Goal: Navigation & Orientation: Find specific page/section

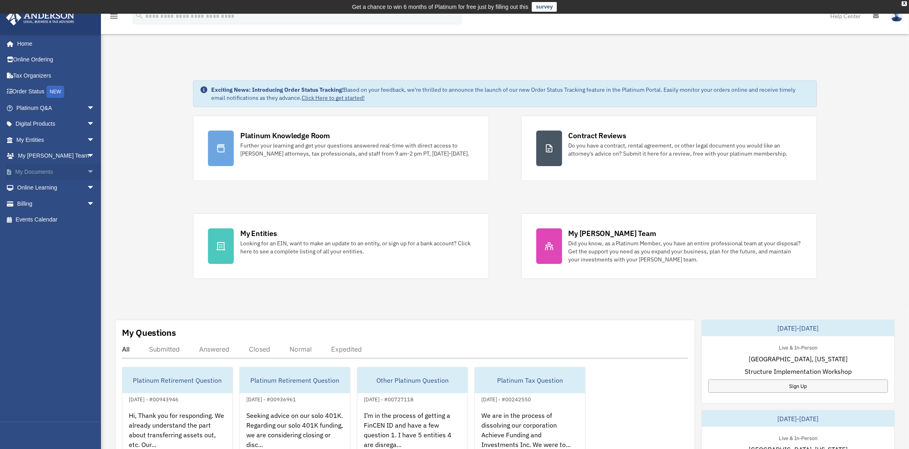
click at [87, 174] on span "arrow_drop_down" at bounding box center [95, 172] width 16 height 17
click at [87, 254] on span "arrow_drop_down" at bounding box center [95, 252] width 16 height 17
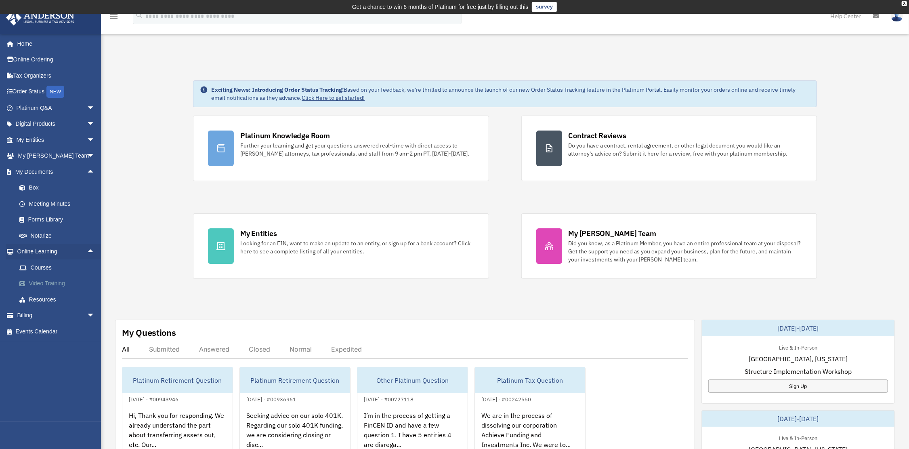
click at [46, 285] on link "Video Training" at bounding box center [59, 283] width 96 height 16
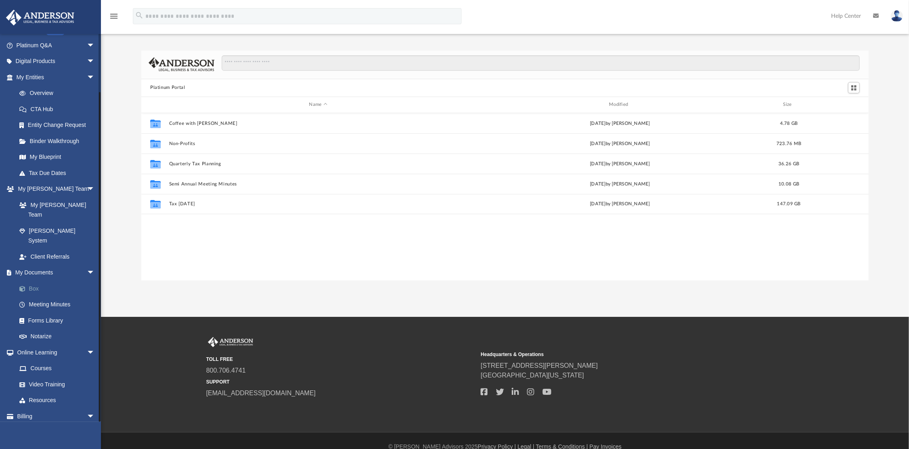
scroll to position [37, 0]
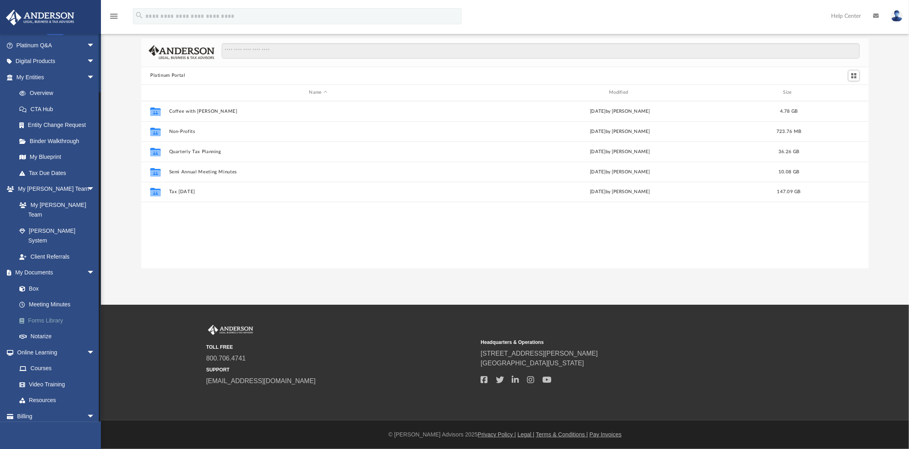
click at [37, 312] on link "Forms Library" at bounding box center [59, 320] width 96 height 16
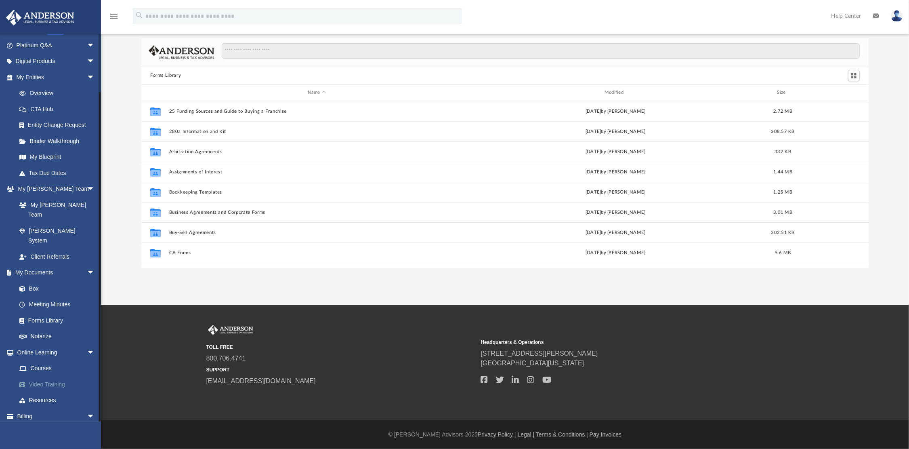
click at [55, 376] on link "Video Training" at bounding box center [59, 384] width 96 height 16
click at [59, 376] on link "Video Training" at bounding box center [59, 384] width 96 height 16
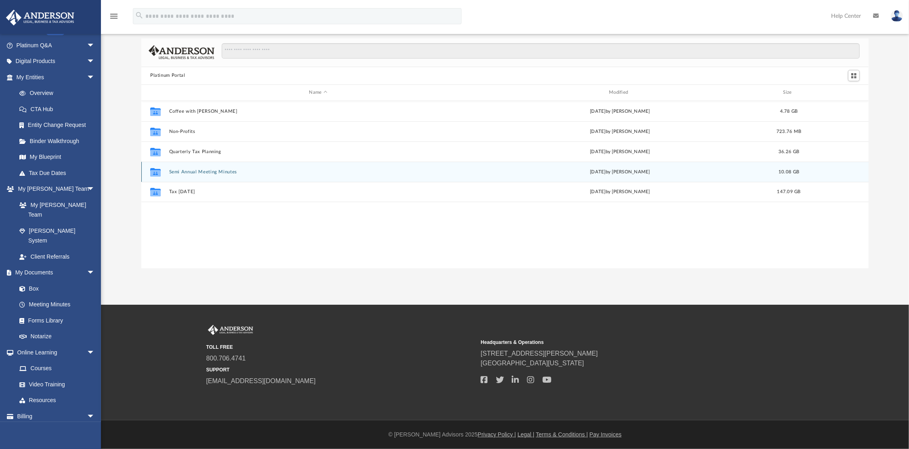
click at [197, 170] on button "Semi Annual Meeting Minutes" at bounding box center [318, 171] width 299 height 5
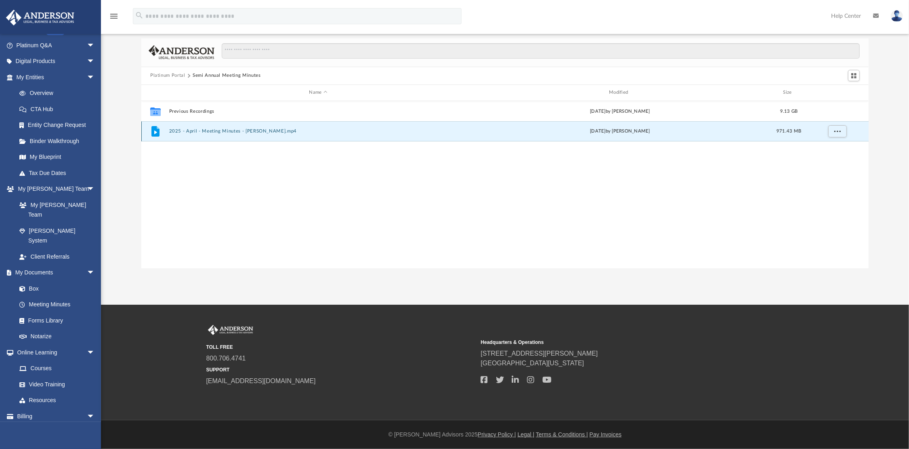
click at [203, 130] on button "2025 - April - Meeting Minutes - EJ McCaffrey.mp4" at bounding box center [318, 130] width 299 height 5
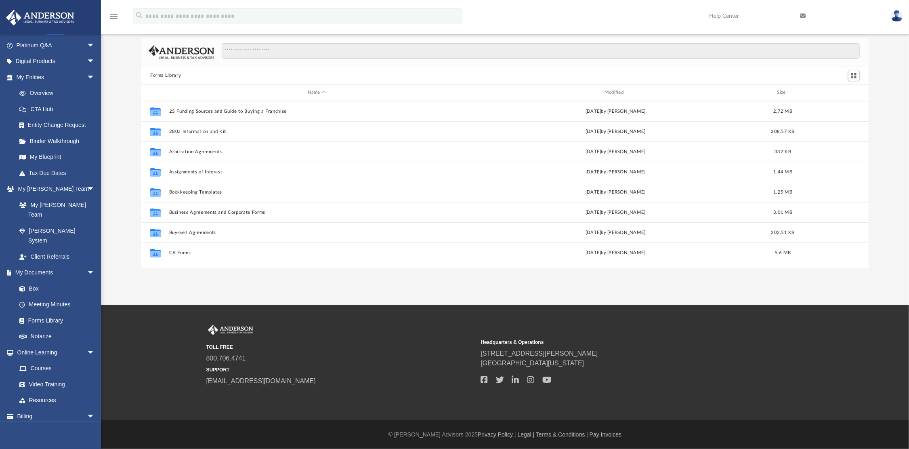
scroll to position [177, 721]
click at [53, 392] on link "Resources" at bounding box center [59, 400] width 96 height 16
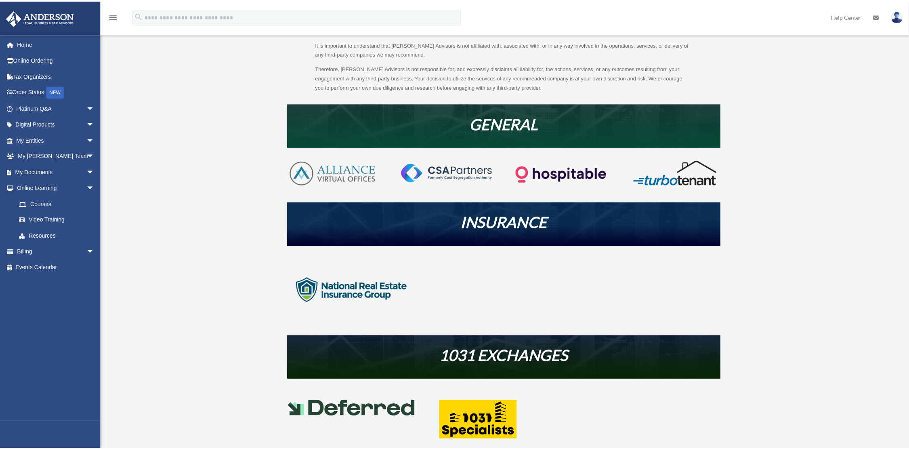
scroll to position [323, 0]
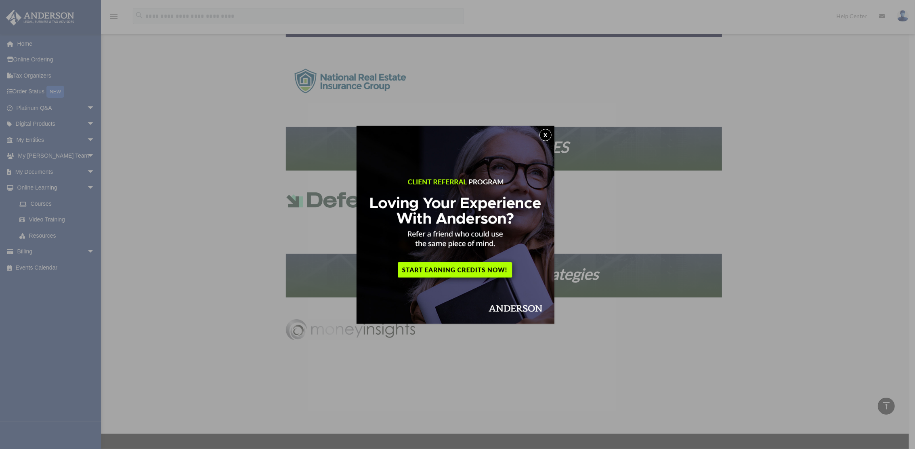
click at [677, 264] on div "x" at bounding box center [457, 224] width 915 height 449
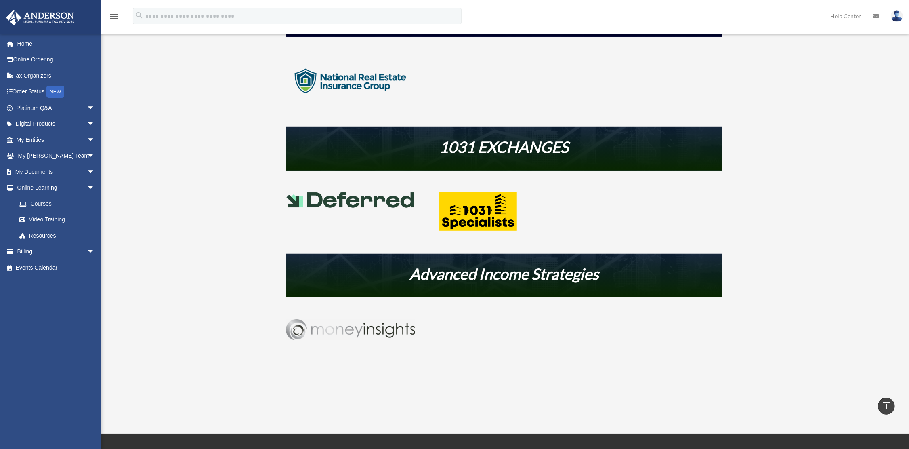
scroll to position [0, 0]
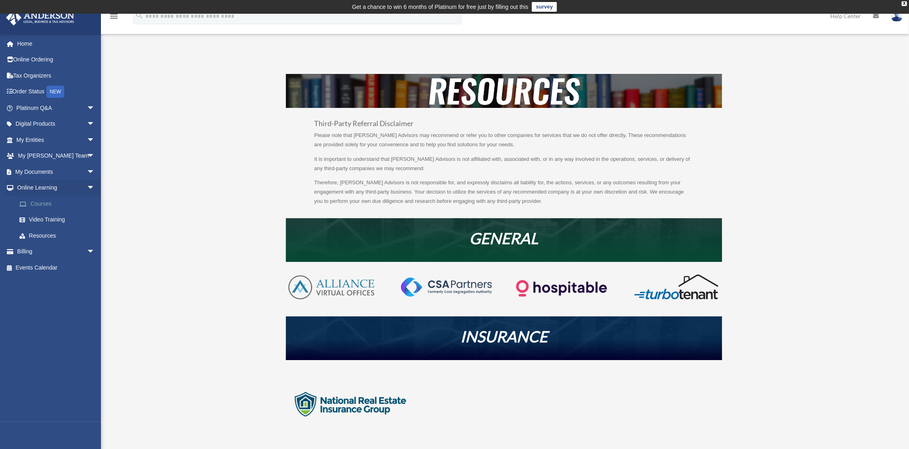
click at [46, 204] on link "Courses" at bounding box center [59, 204] width 96 height 16
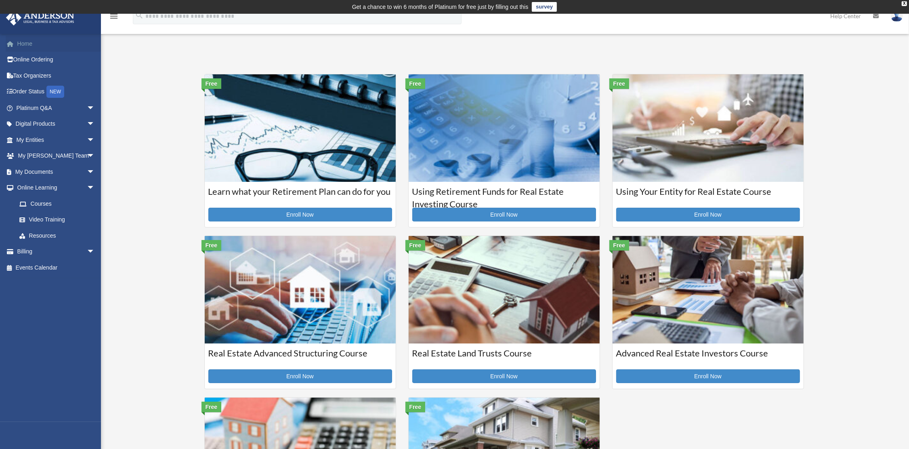
click at [25, 42] on link "Home" at bounding box center [56, 44] width 101 height 16
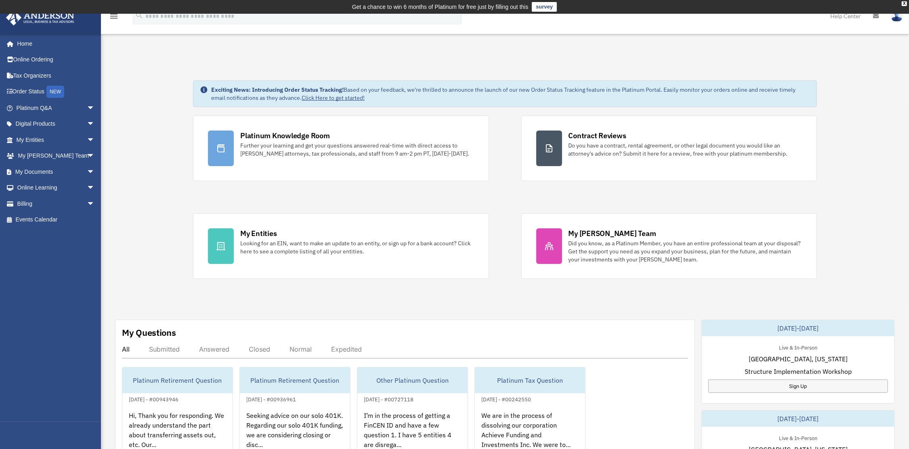
scroll to position [162, 0]
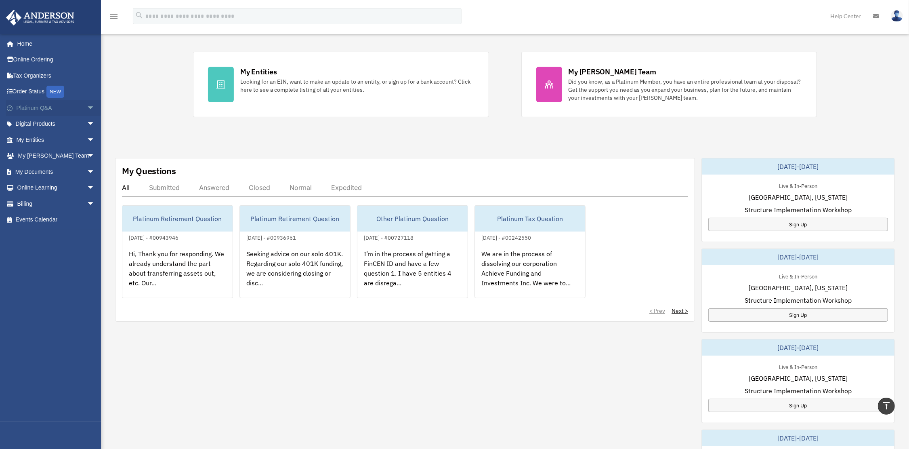
click at [41, 107] on link "Platinum Q&A arrow_drop_down" at bounding box center [56, 108] width 101 height 16
click at [87, 106] on span "arrow_drop_down" at bounding box center [95, 108] width 16 height 17
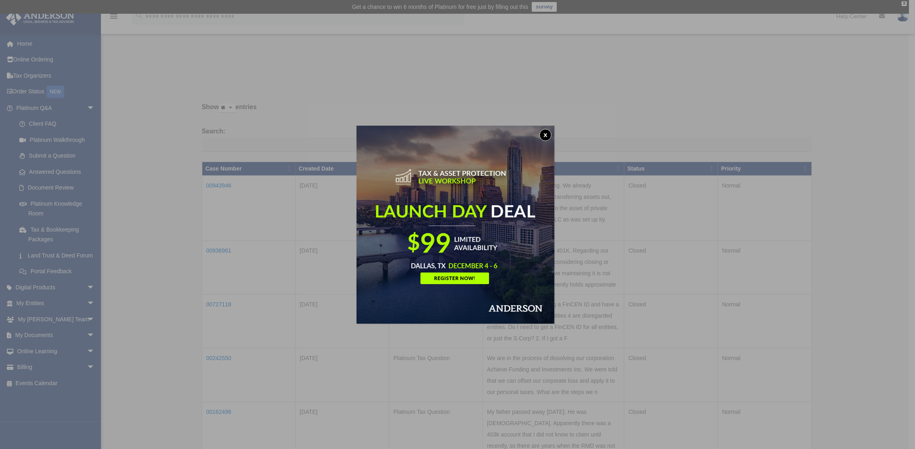
click at [550, 132] on button "x" at bounding box center [546, 135] width 12 height 12
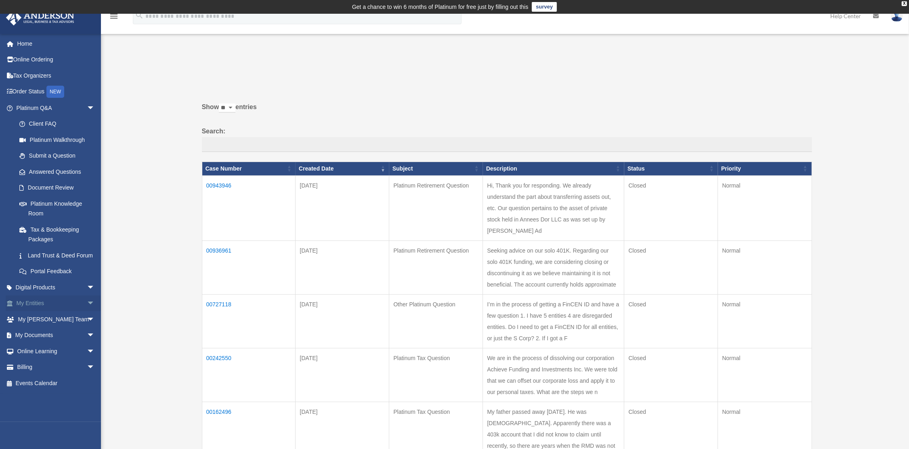
click at [87, 312] on span "arrow_drop_down" at bounding box center [95, 303] width 16 height 17
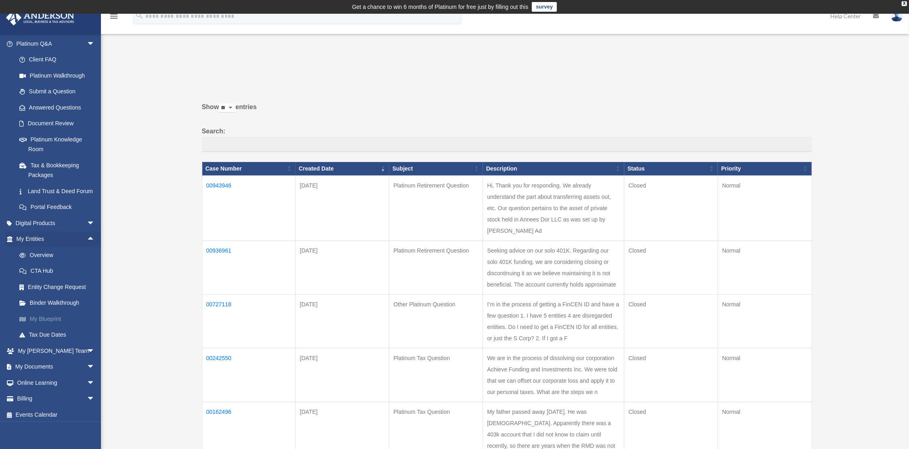
scroll to position [76, 0]
click at [48, 249] on link "Overview" at bounding box center [59, 252] width 96 height 16
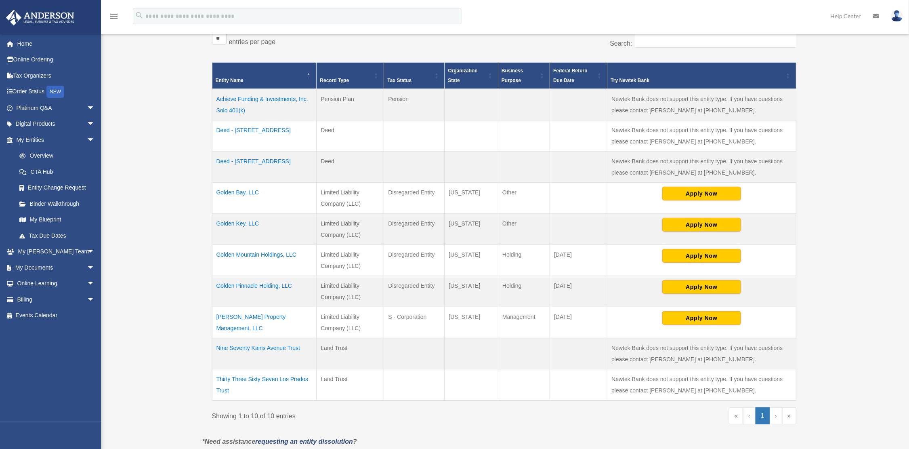
scroll to position [167, 0]
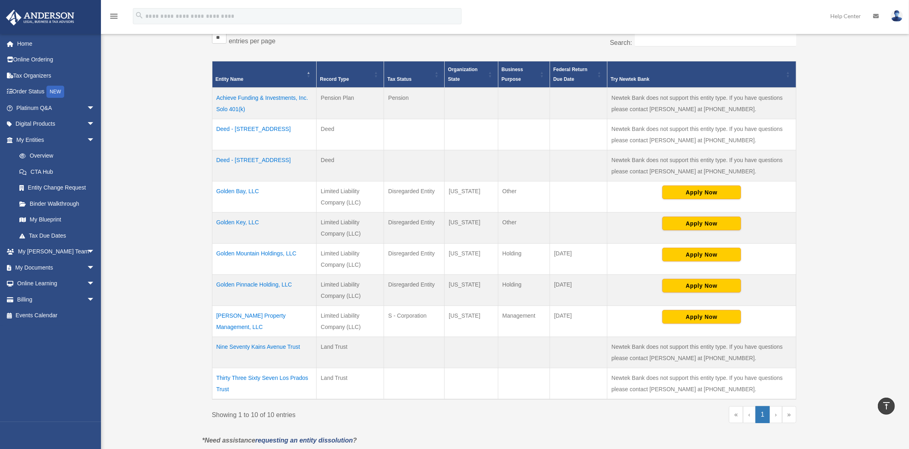
click at [272, 283] on td "Golden Pinnacle Holding, LLC" at bounding box center [264, 290] width 105 height 31
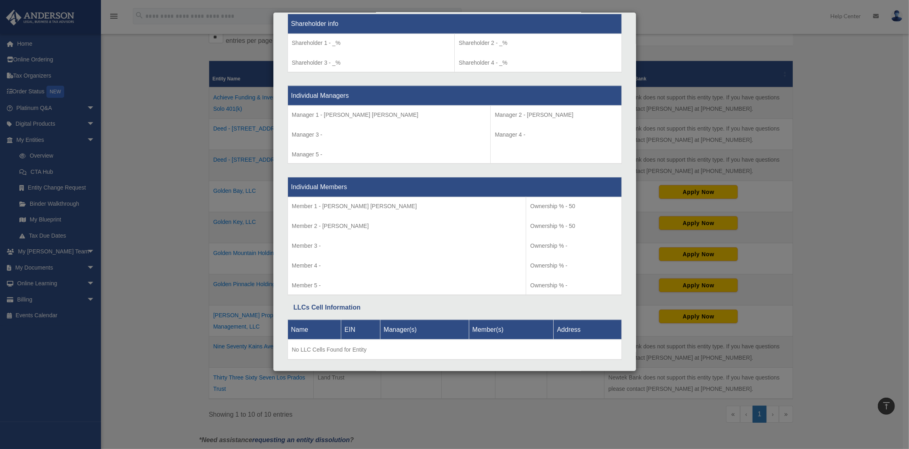
scroll to position [704, 0]
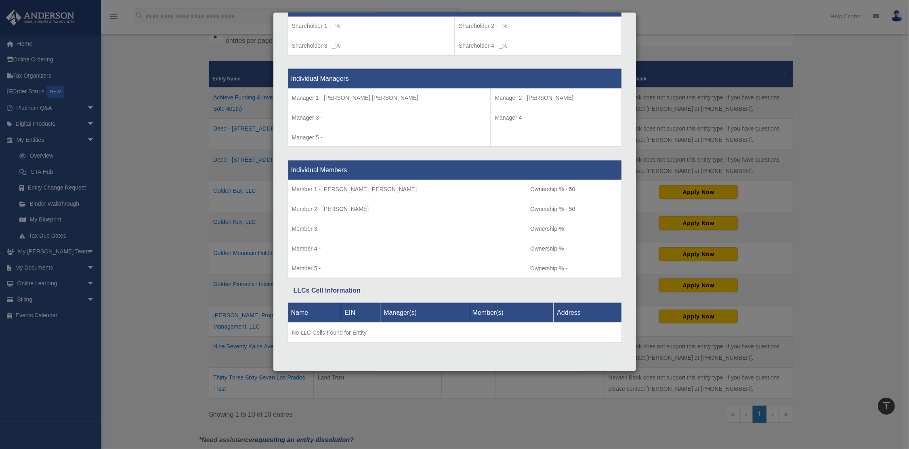
click at [52, 221] on div "Details × Articles Sent Organizational Date" at bounding box center [454, 224] width 909 height 449
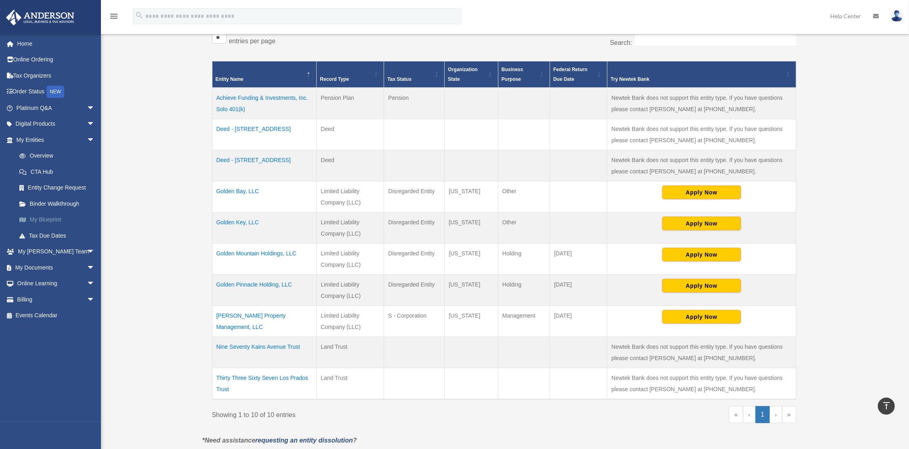
click at [52, 221] on link "My Blueprint" at bounding box center [59, 220] width 96 height 16
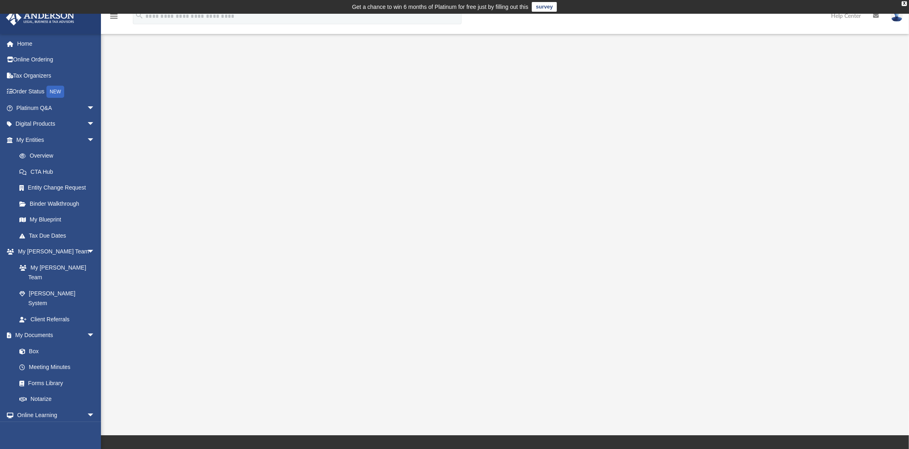
click at [834, 126] on div at bounding box center [505, 237] width 728 height 323
click at [191, 147] on div at bounding box center [505, 237] width 728 height 323
click at [31, 43] on link "Home" at bounding box center [56, 44] width 101 height 16
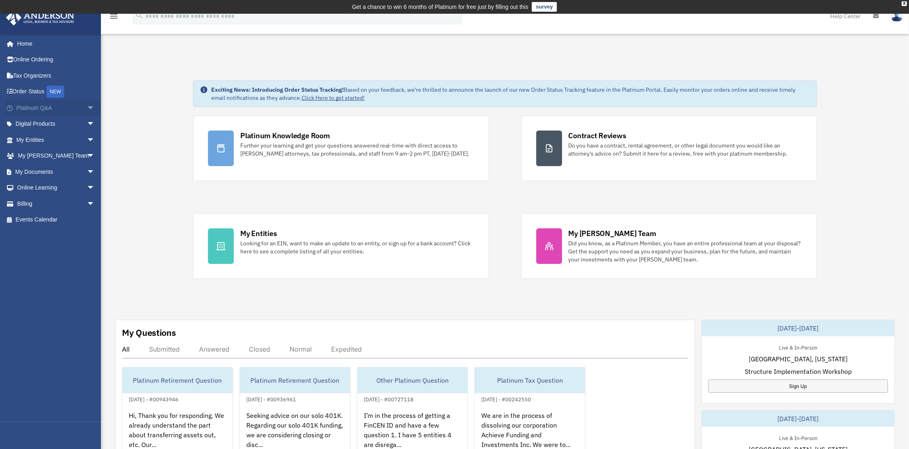
click at [87, 108] on span "arrow_drop_down" at bounding box center [95, 108] width 16 height 17
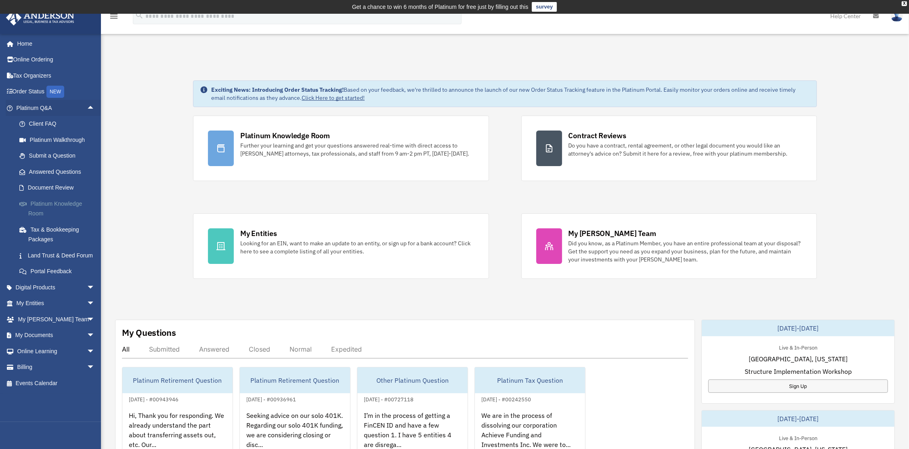
click at [58, 206] on link "Platinum Knowledge Room" at bounding box center [59, 209] width 96 height 26
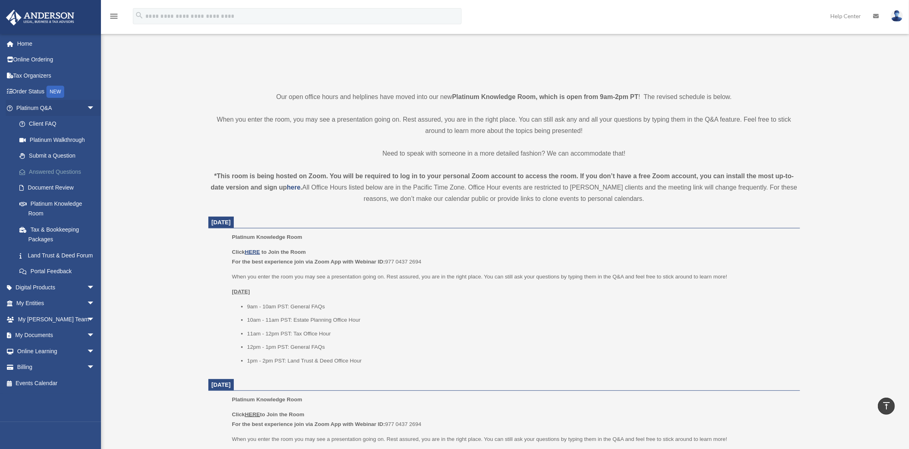
scroll to position [323, 0]
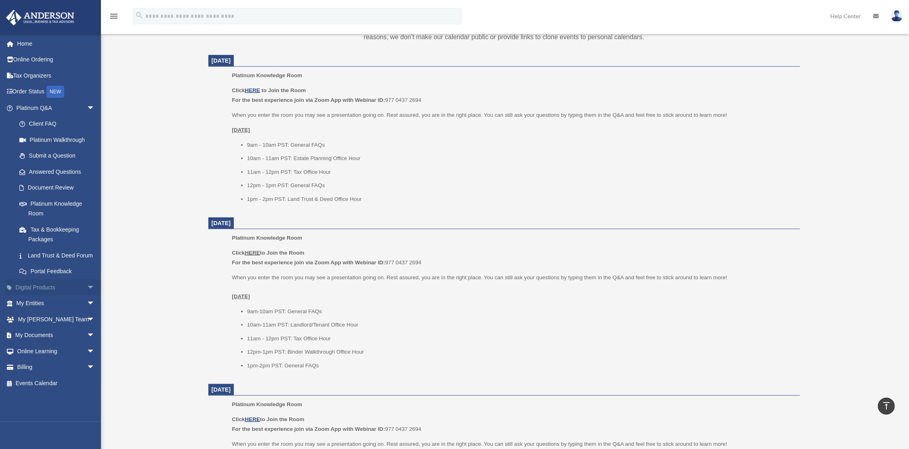
click at [87, 296] on span "arrow_drop_down" at bounding box center [95, 287] width 16 height 17
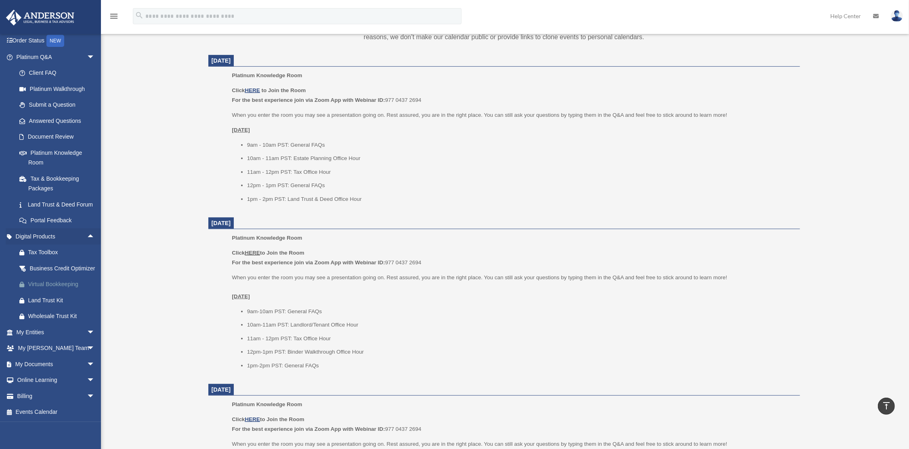
scroll to position [485, 0]
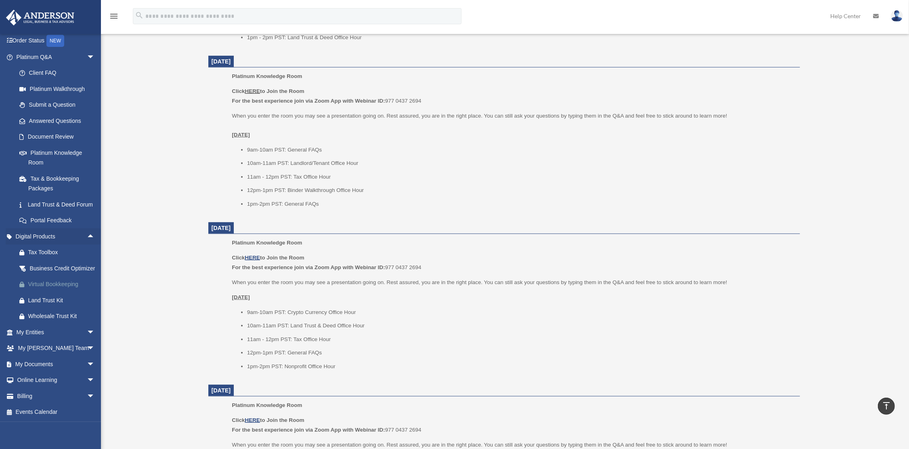
click at [57, 286] on div "Virtual Bookkeeping" at bounding box center [62, 284] width 69 height 10
click at [87, 333] on span "arrow_drop_down" at bounding box center [95, 332] width 16 height 17
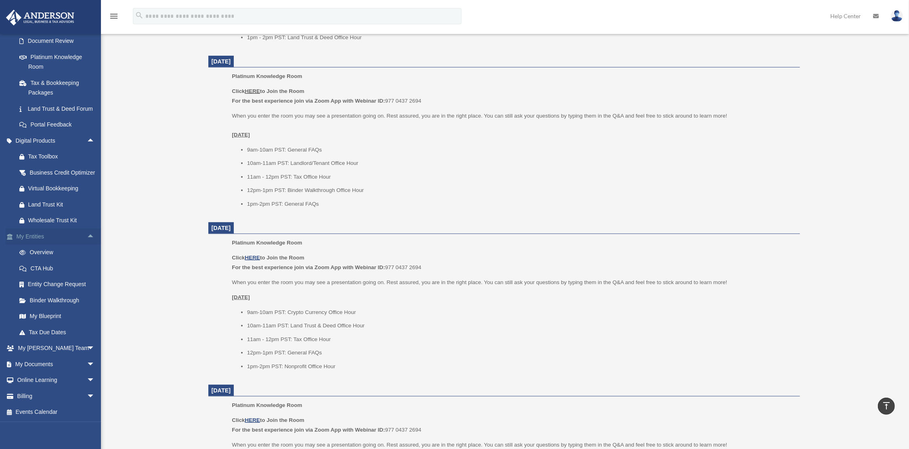
scroll to position [166, 0]
click at [57, 296] on link "Binder Walkthrough" at bounding box center [59, 300] width 96 height 16
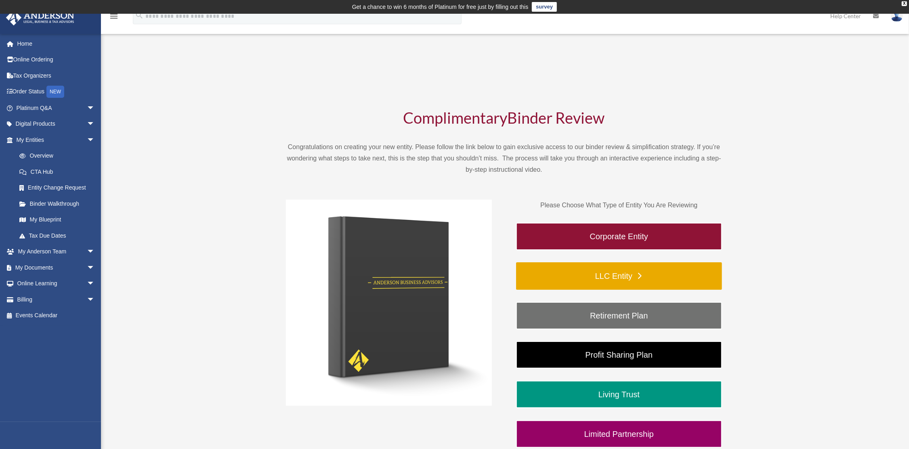
click at [614, 273] on link "LLC Entity" at bounding box center [619, 275] width 206 height 27
click at [61, 203] on link "Binder Walkthrough" at bounding box center [59, 204] width 96 height 16
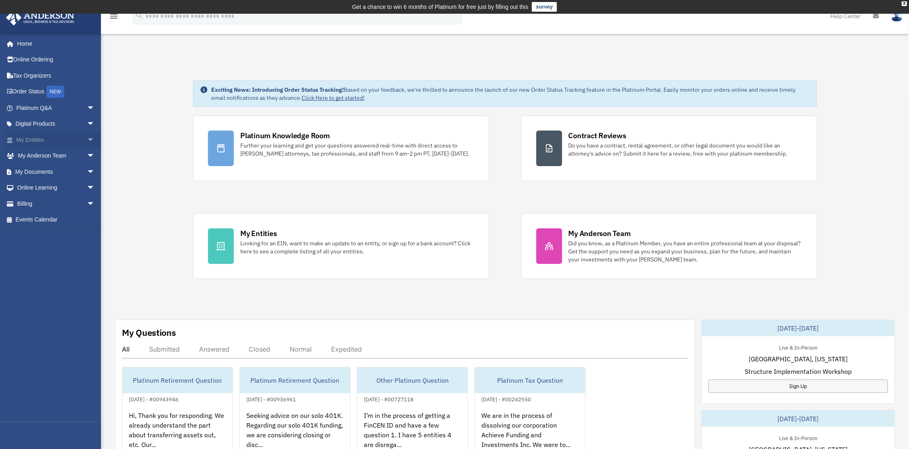
click at [87, 137] on span "arrow_drop_down" at bounding box center [95, 140] width 16 height 17
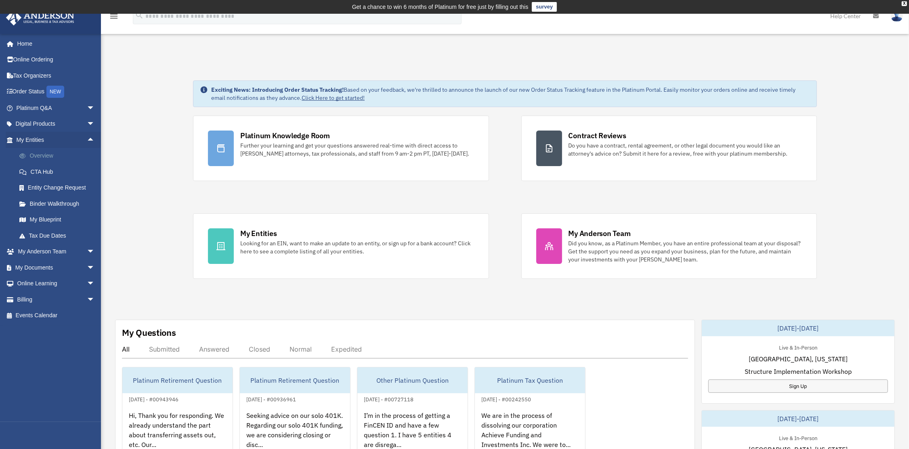
click at [43, 158] on link "Overview" at bounding box center [59, 156] width 96 height 16
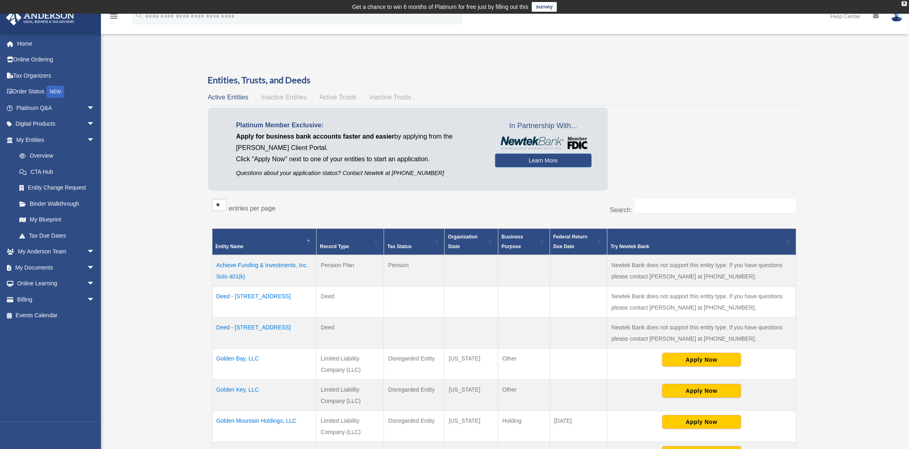
scroll to position [162, 0]
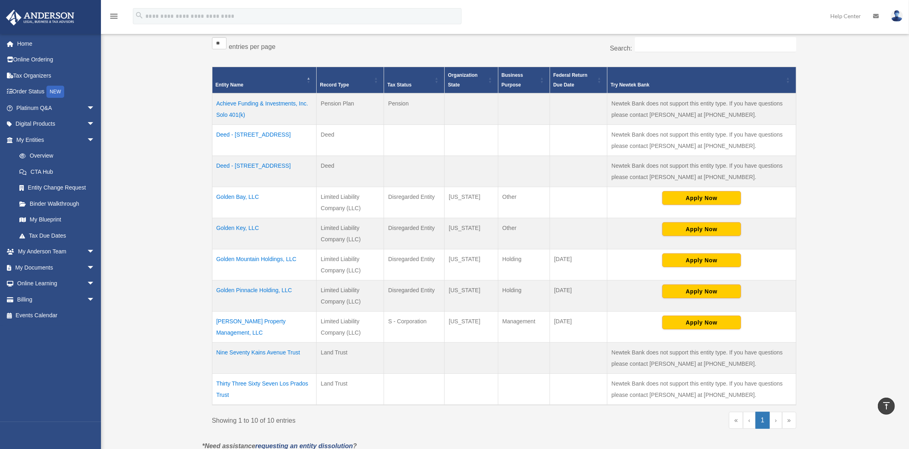
click at [252, 286] on td "Golden Pinnacle Holding, LLC" at bounding box center [264, 295] width 105 height 31
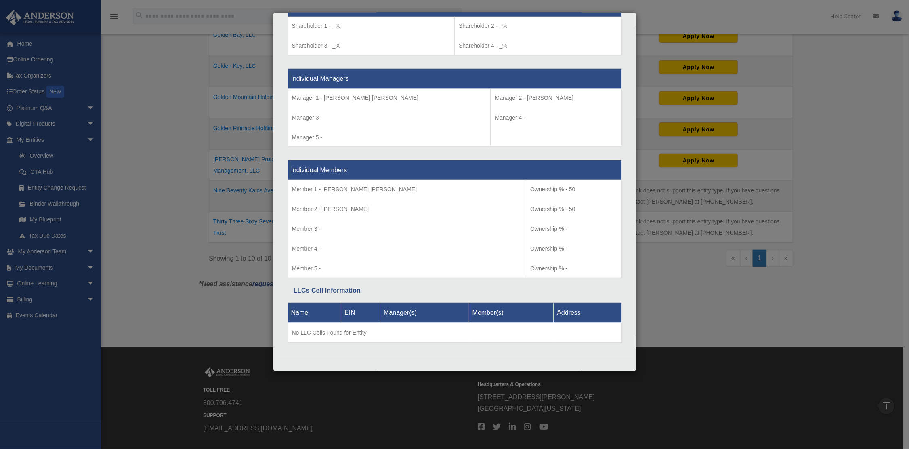
scroll to position [381, 0]
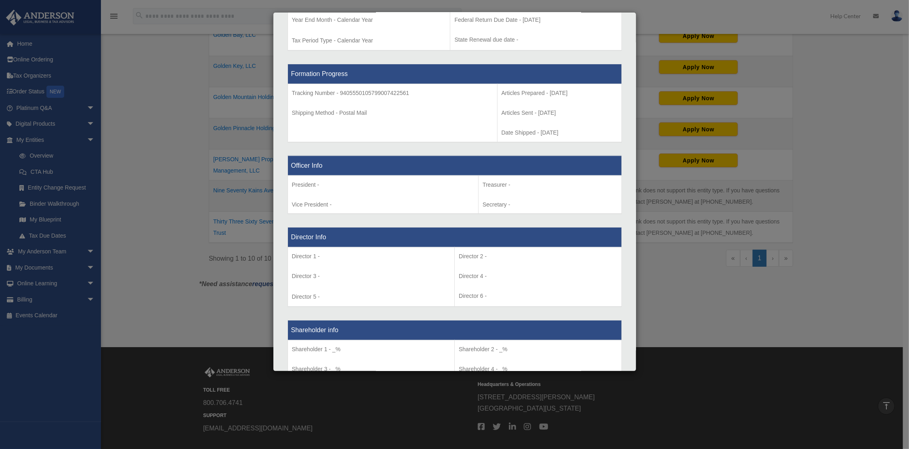
click at [690, 327] on div "Details × Articles Sent Organizational Date" at bounding box center [454, 224] width 909 height 449
